Goal: Information Seeking & Learning: Learn about a topic

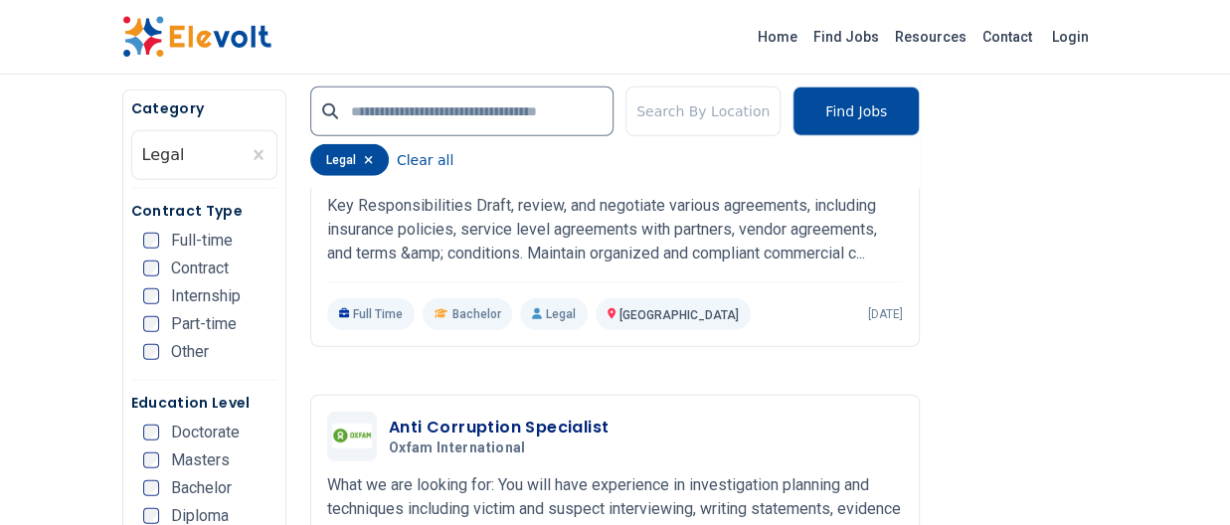
scroll to position [2784, 0]
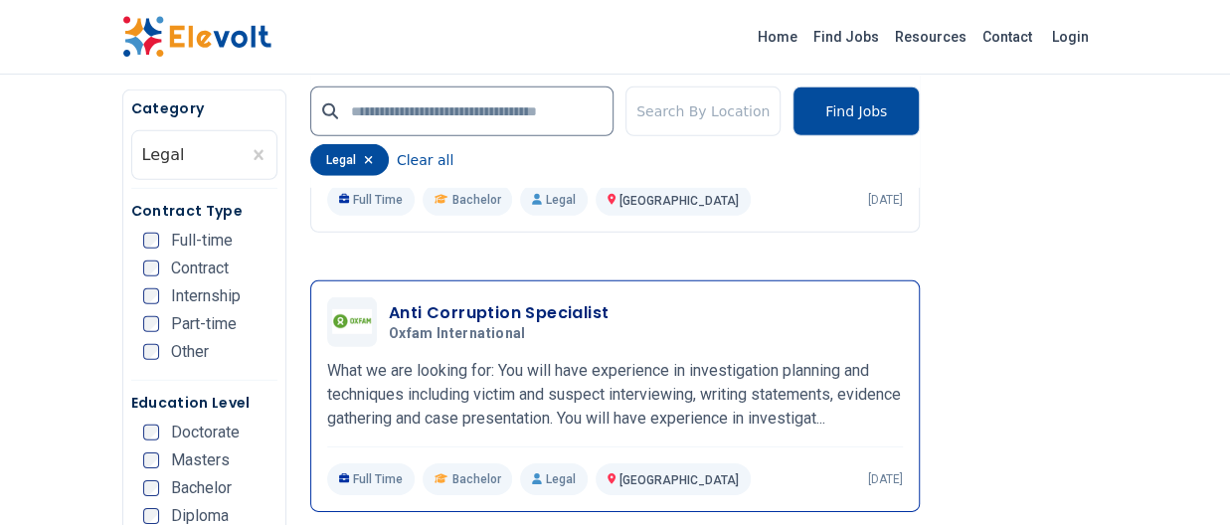
click at [533, 365] on div "Anti Corruption Specialist Oxfam International 08/15/2025 09/14/2025 Nairobi KE…" at bounding box center [615, 396] width 576 height 198
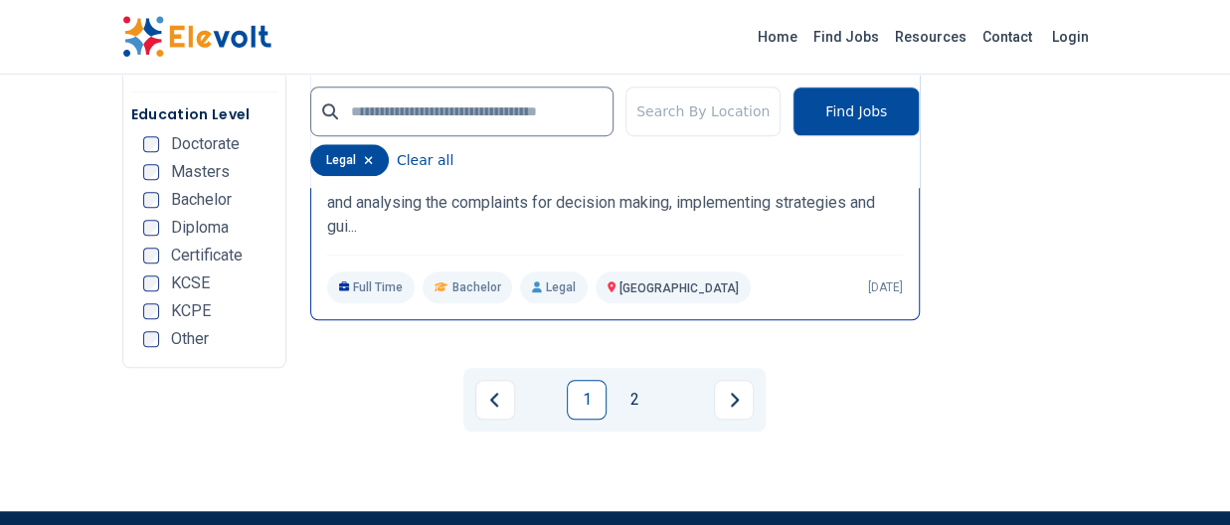
scroll to position [4276, 0]
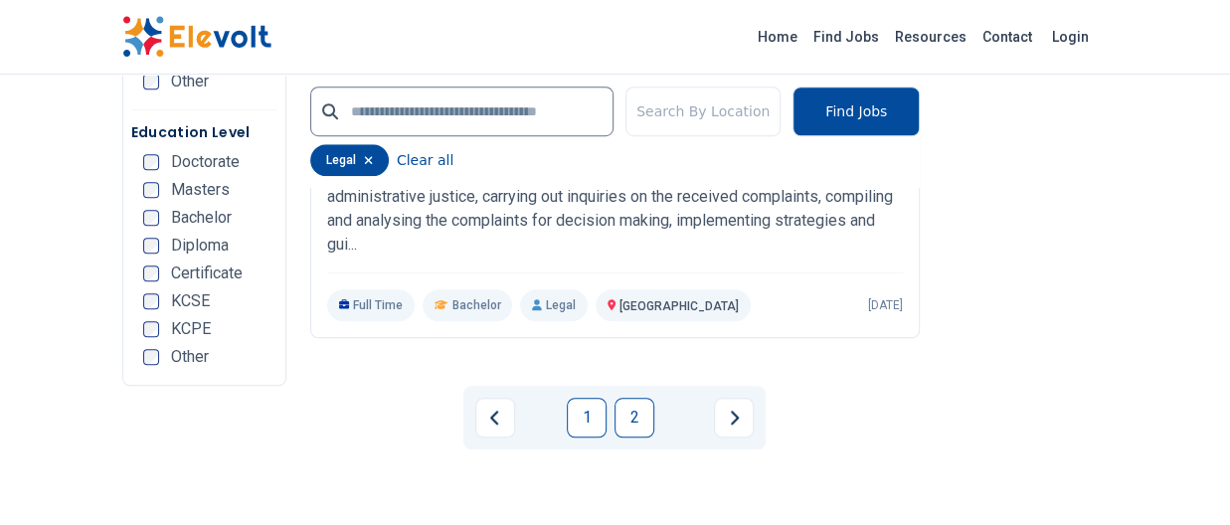
click at [632, 438] on link "2" at bounding box center [635, 418] width 40 height 40
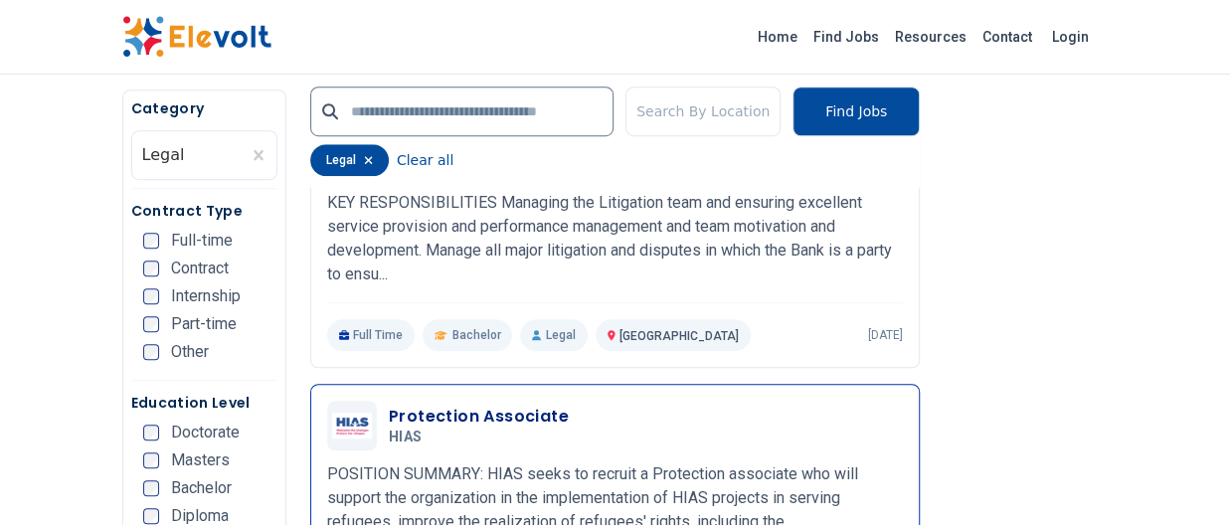
scroll to position [497, 0]
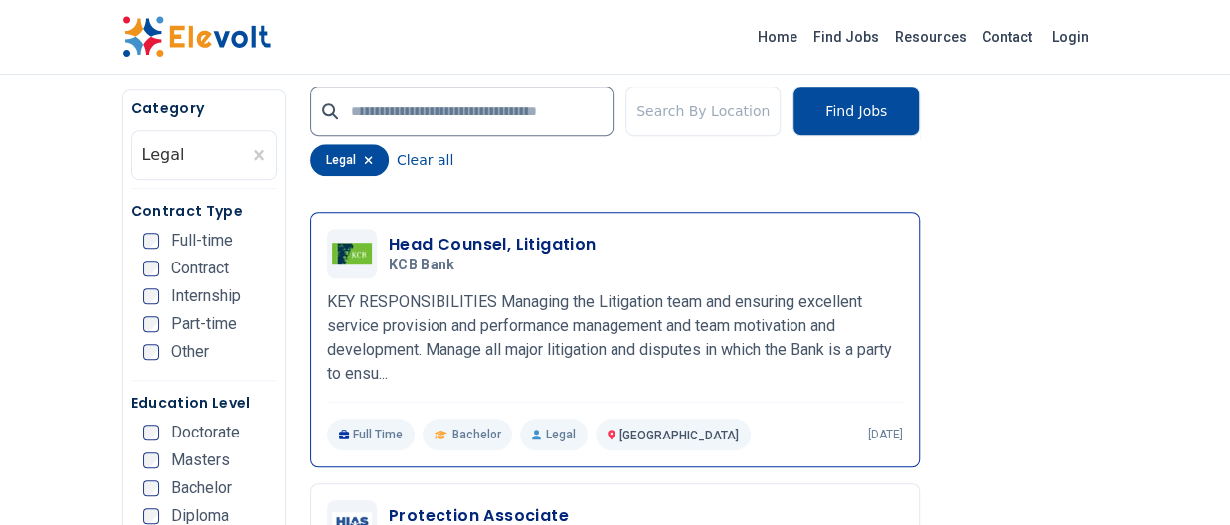
click at [517, 335] on p "KEY RESPONSIBILITIES Managing the Litigation team and ensuring excellent servic…" at bounding box center [615, 337] width 576 height 95
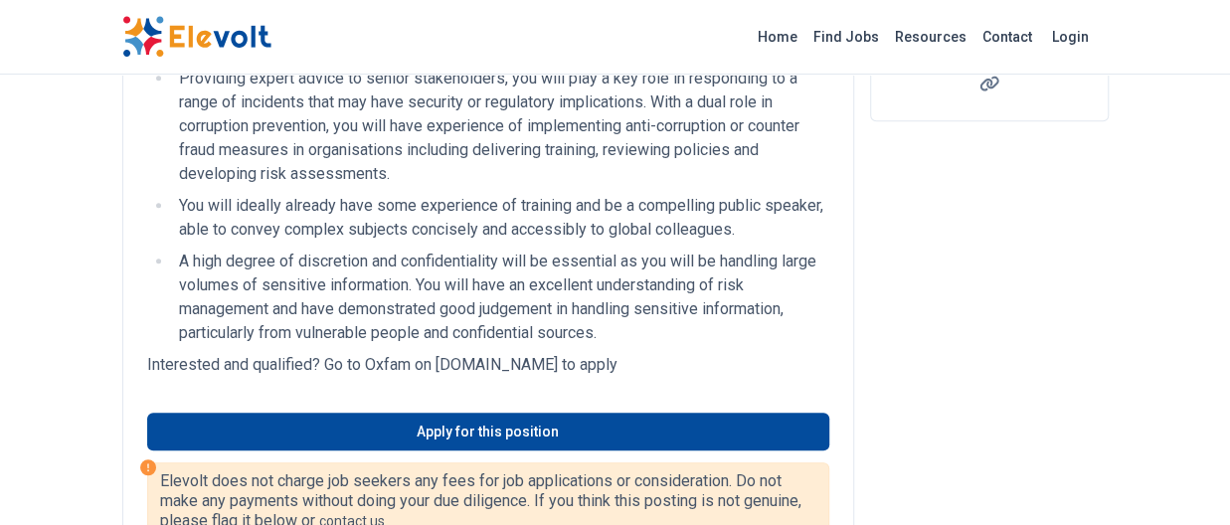
scroll to position [398, 0]
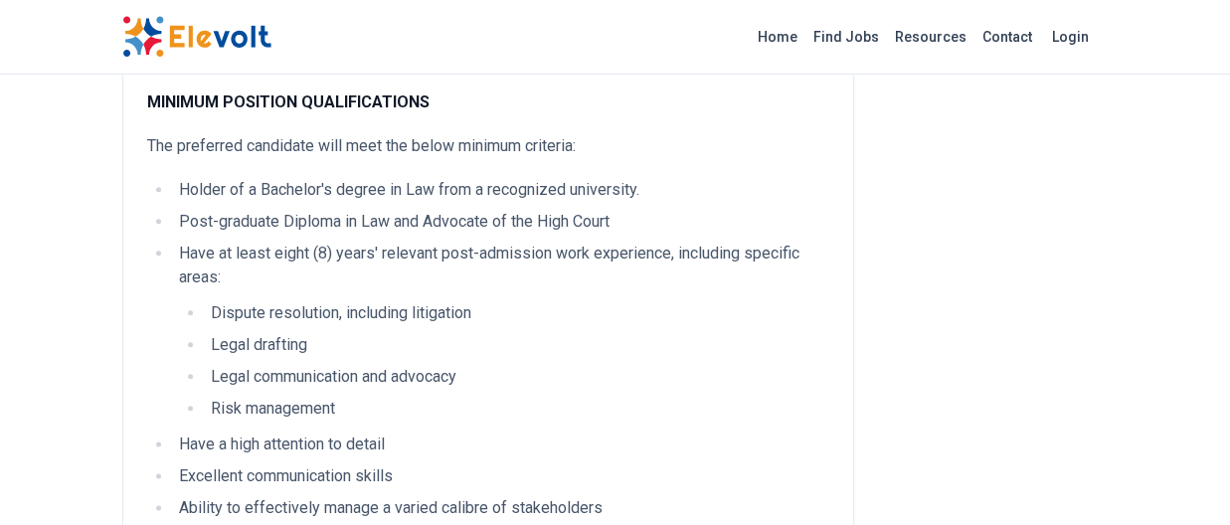
scroll to position [796, 0]
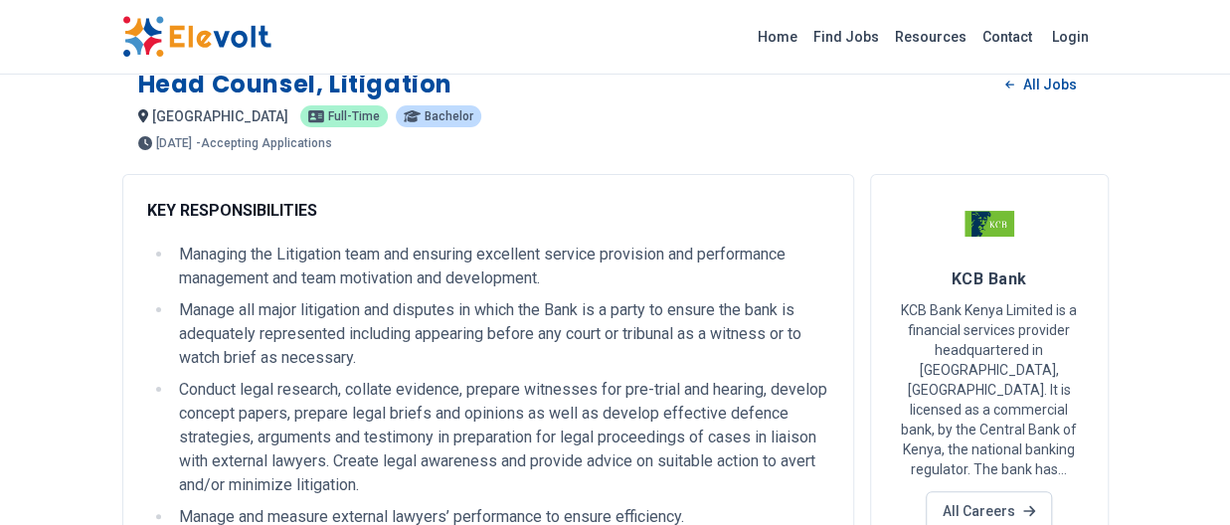
scroll to position [0, 0]
